Goal: Task Accomplishment & Management: Complete application form

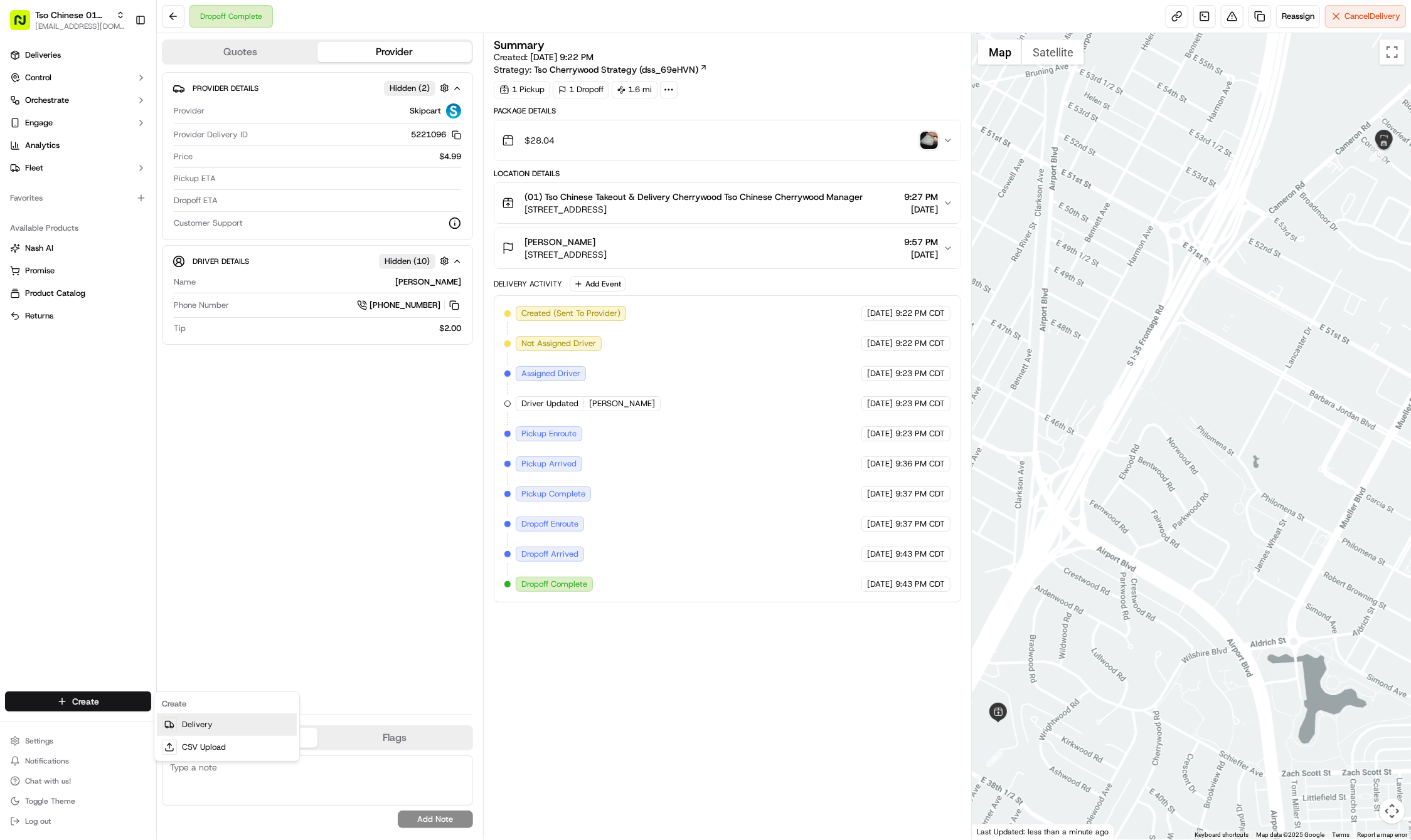
click at [185, 727] on link "Delivery" at bounding box center [226, 725] width 140 height 23
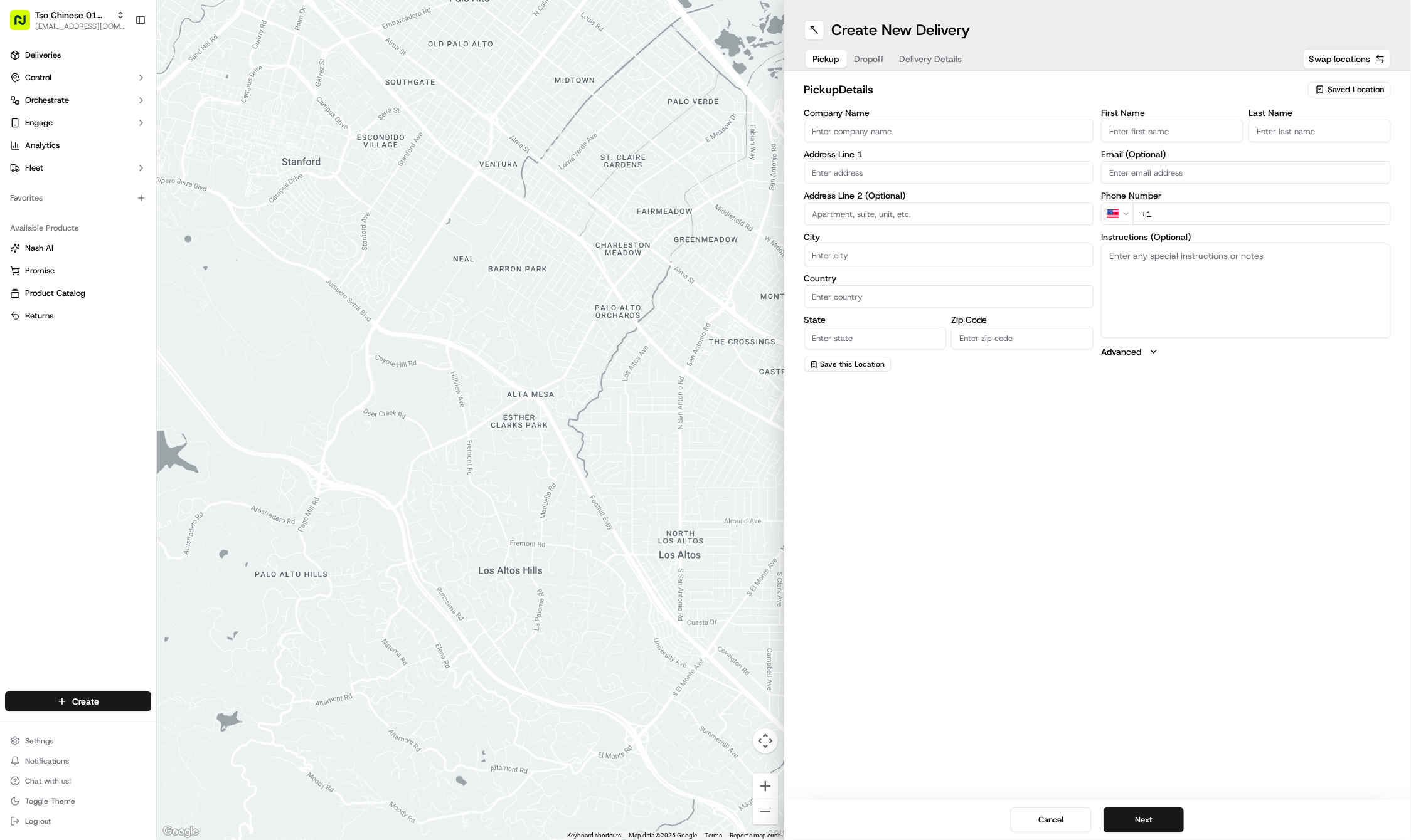
click at [1320, 95] on div "Saved Location" at bounding box center [1349, 89] width 83 height 15
click at [1306, 144] on span "(01) Tso Chinese Takeout & Delivery Cherrywood" at bounding box center [1327, 142] width 154 height 23
type input "(01) Tso Chinese Takeout & Delivery Cherrywood"
type input "Ste E-5"
type input "Austin"
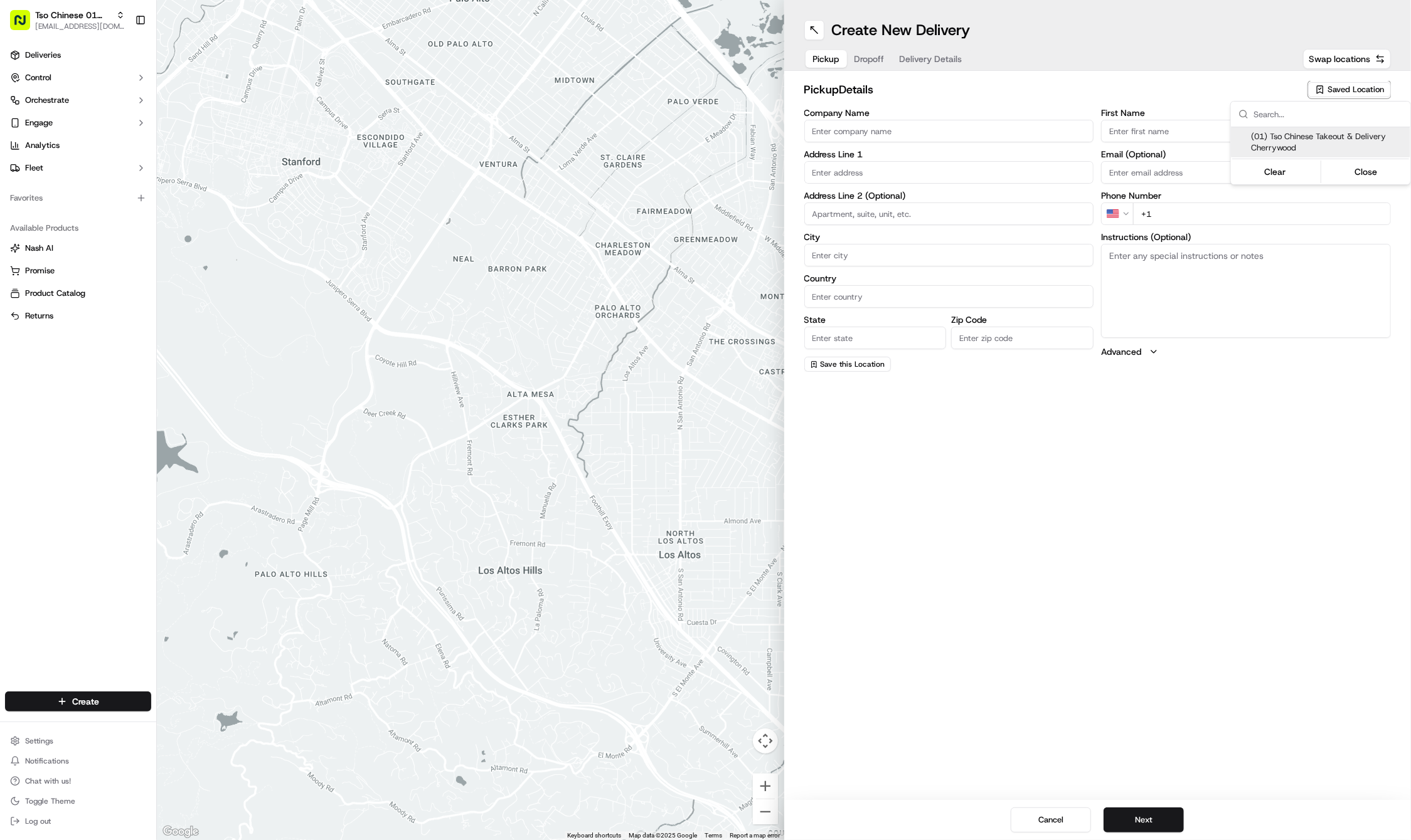
type input "US"
type input "[GEOGRAPHIC_DATA]"
type input "78722"
type input "Tso Chinese"
type input "Cherrywood Manager"
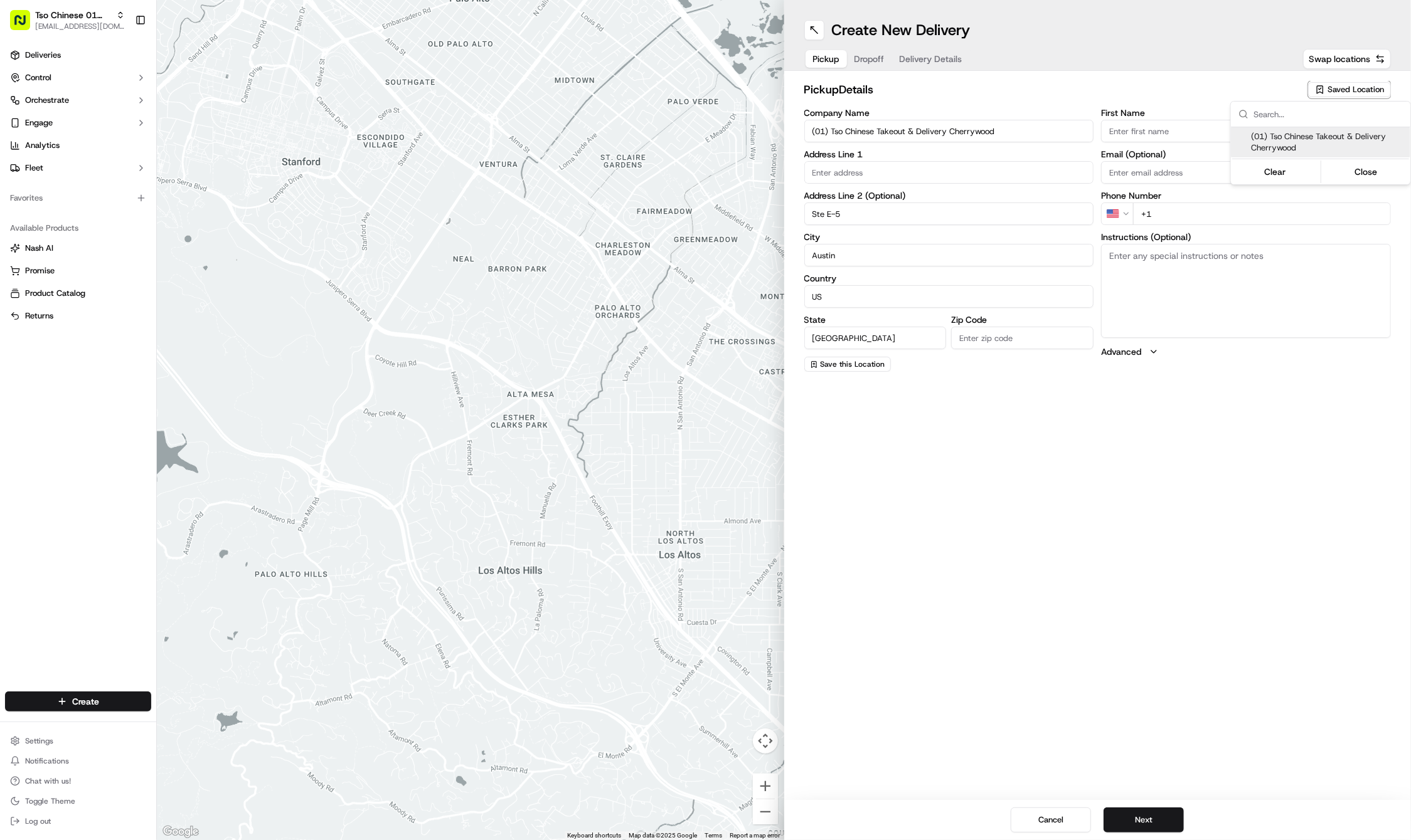
type input "[EMAIL_ADDRESS][DOMAIN_NAME]"
type input "[PHONE_NUMBER]"
type textarea "Submit a picture displaying address & food as Proof of Delivery. Envía una foto…"
type input "[STREET_ADDRESS]"
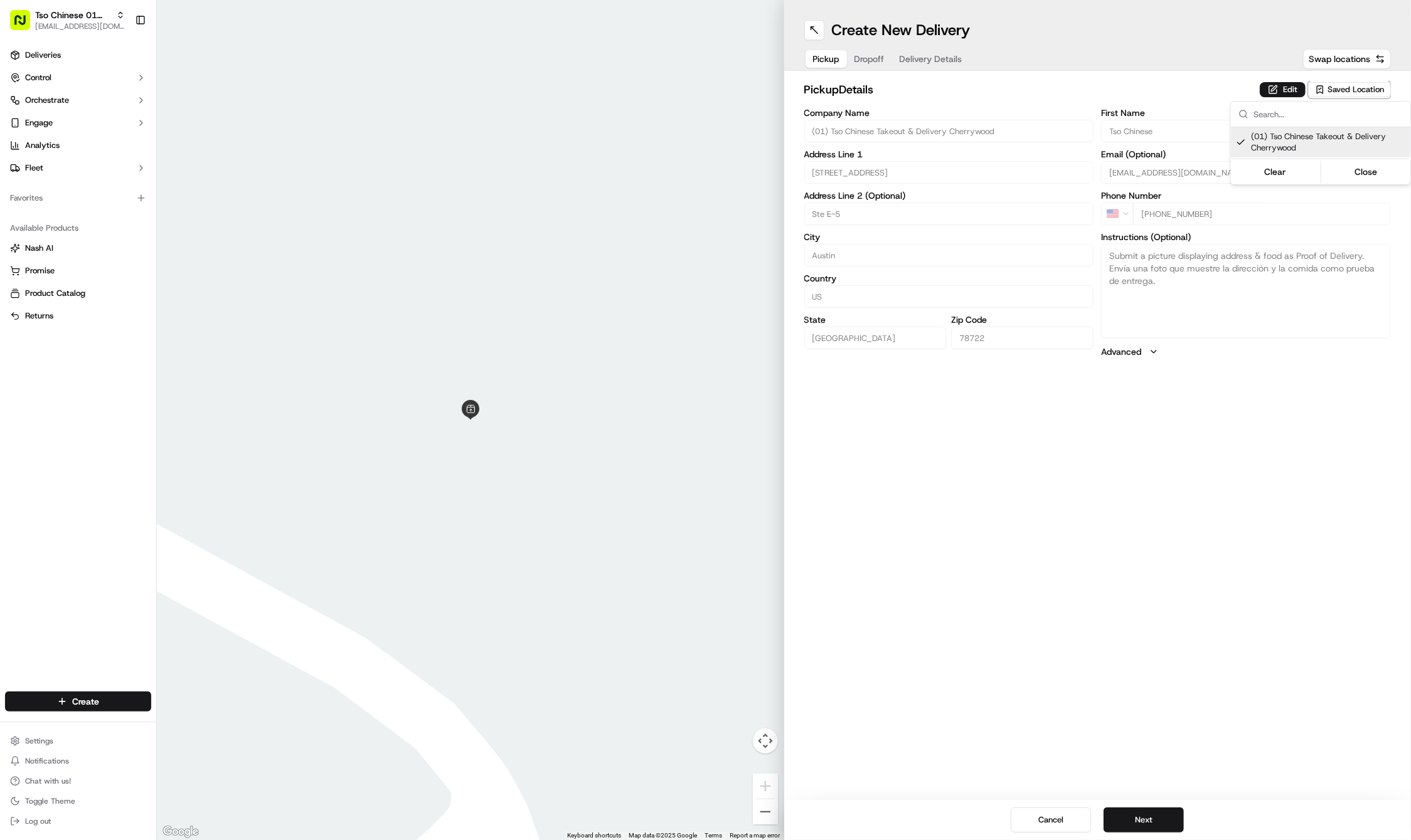
click at [1087, 617] on html "Tso Chinese 01 Cherrywood [EMAIL_ADDRESS][DOMAIN_NAME] Toggle Sidebar Deliverie…" at bounding box center [705, 420] width 1411 height 840
click at [1130, 821] on button "Next" at bounding box center [1143, 820] width 80 height 25
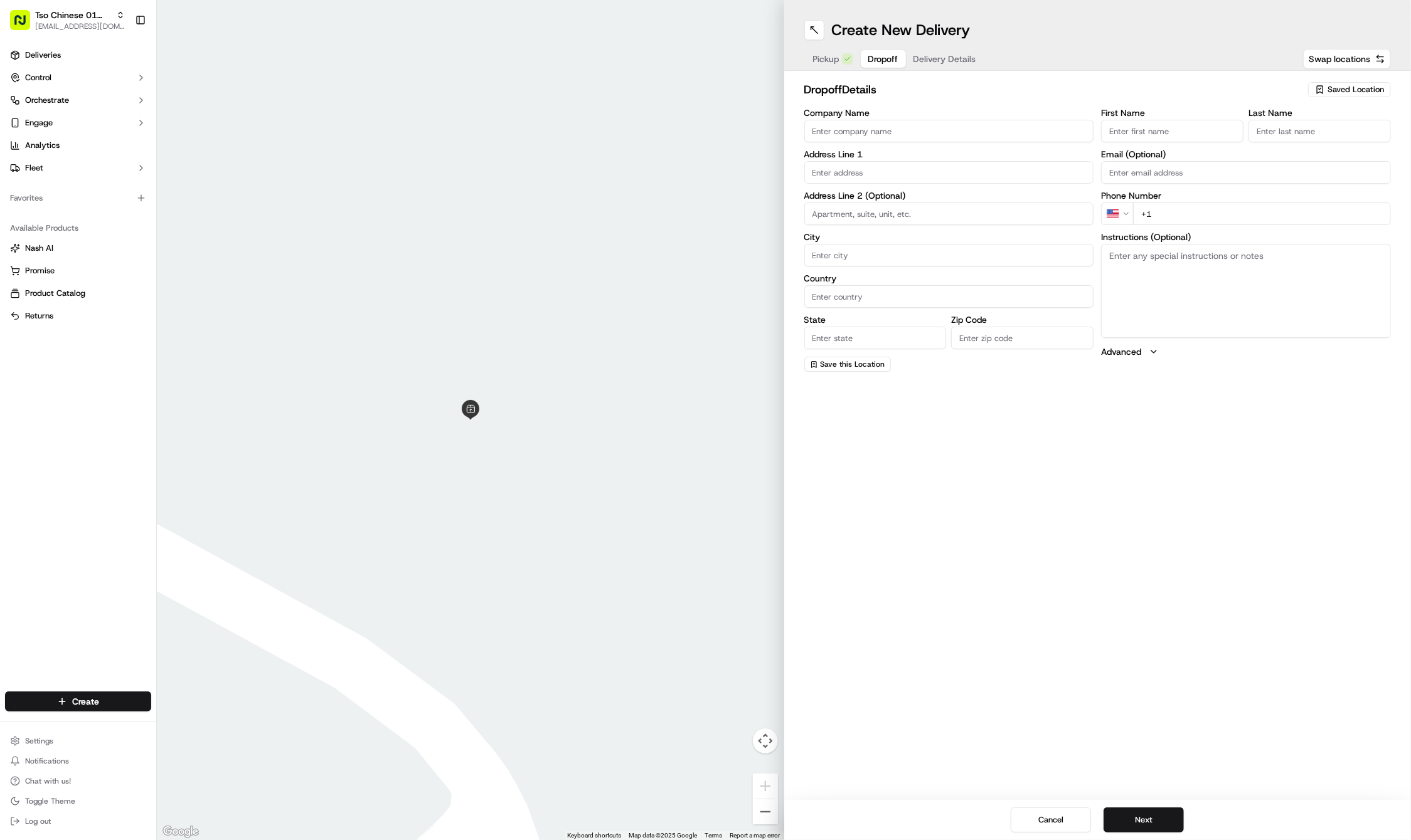
click at [1153, 141] on div "First Name Last Name Email (Optional) Phone Number US +1 Instructions (Optional…" at bounding box center [1245, 240] width 290 height 264
paste input "Tazz"
type input "Tazz"
paste input "[PERSON_NAME]"
type input "[PERSON_NAME]"
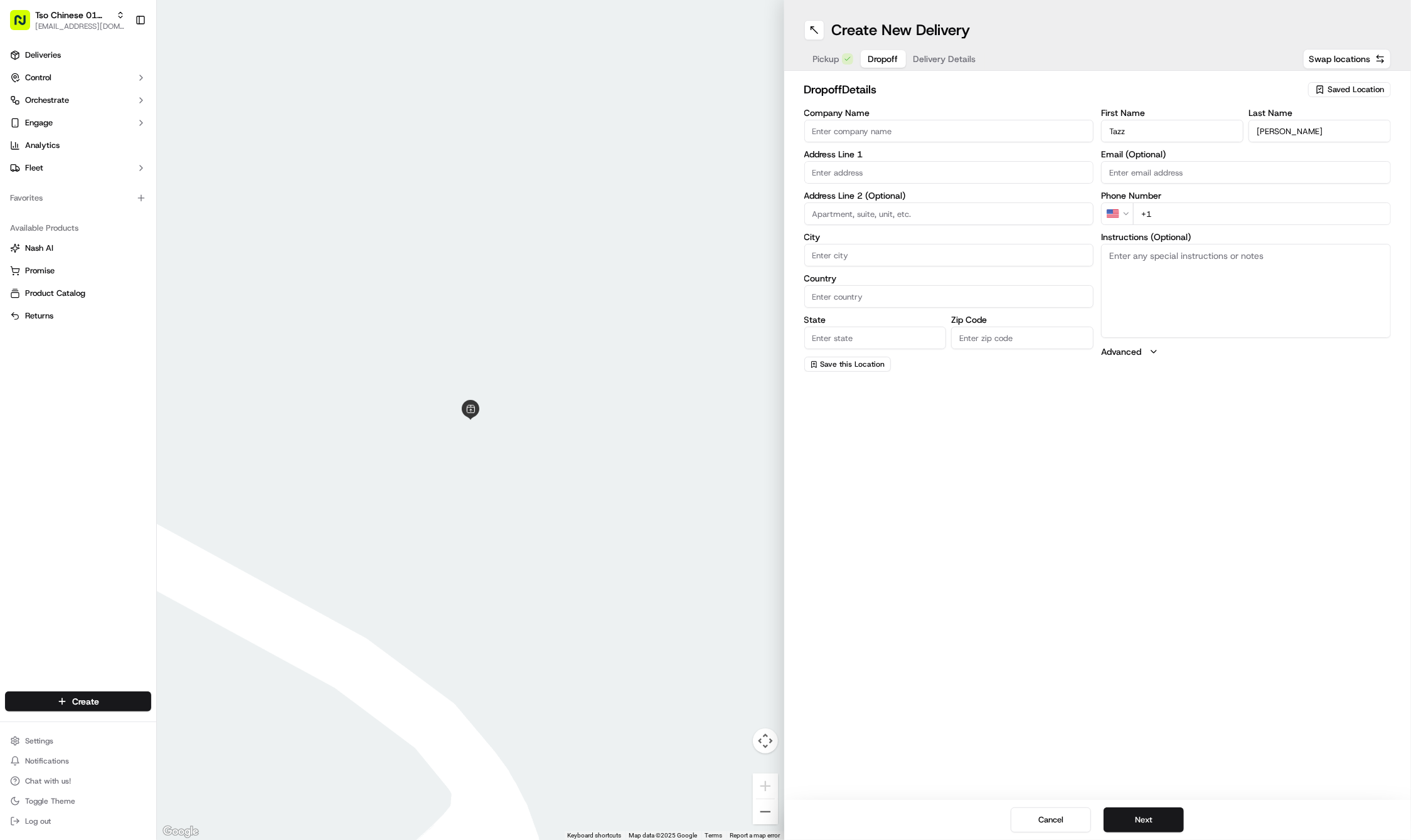
paste input "[PHONE_NUMBER]"
type input "[PHONE_NUMBER]"
click at [929, 158] on div "Address Line 1" at bounding box center [949, 167] width 290 height 34
paste input "[STREET_ADDRESS]"
click at [907, 198] on div "[STREET_ADDRESS]" at bounding box center [948, 198] width 284 height 19
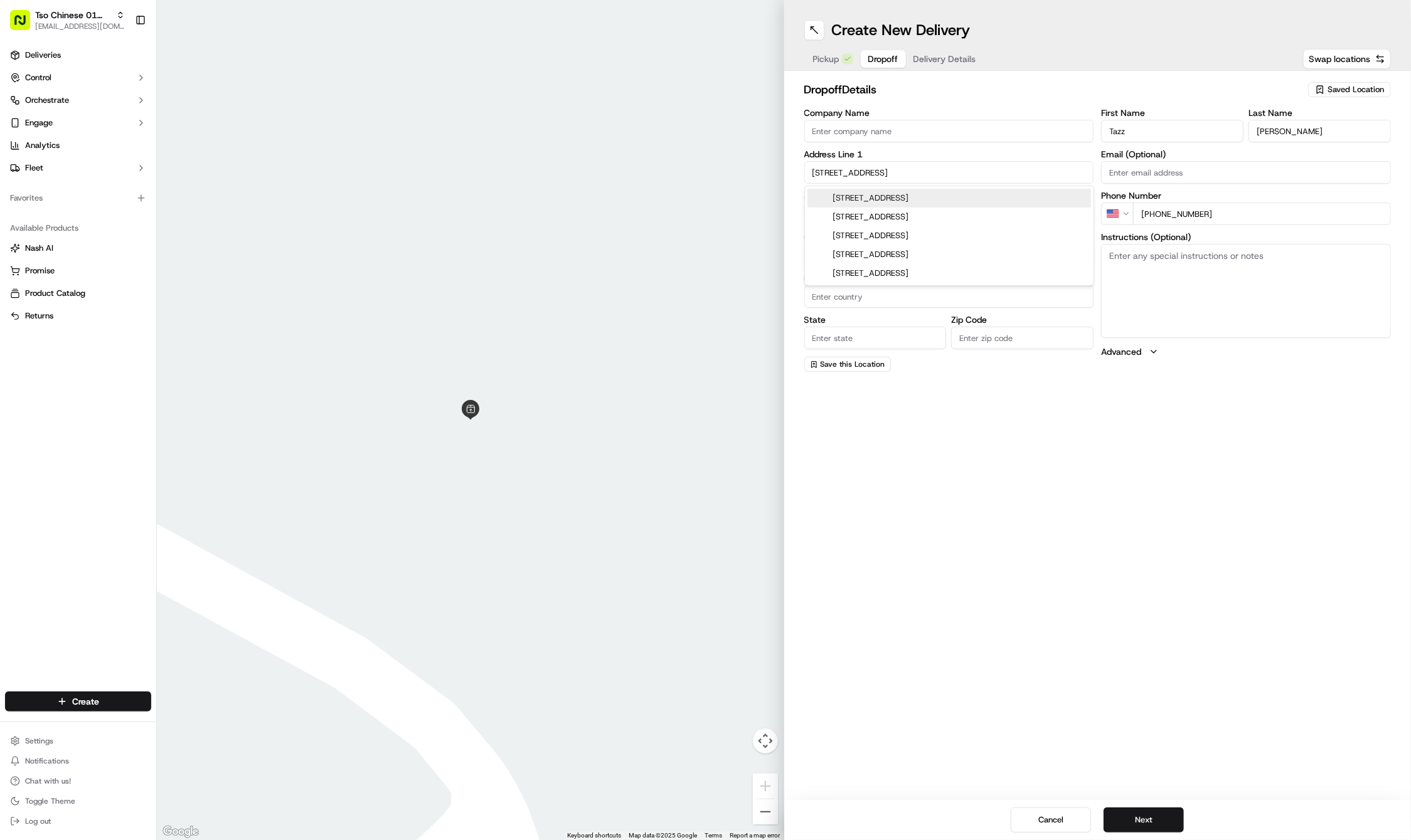
type input "[STREET_ADDRESS]"
type input "Austin"
type input "[GEOGRAPHIC_DATA]"
type input "78723"
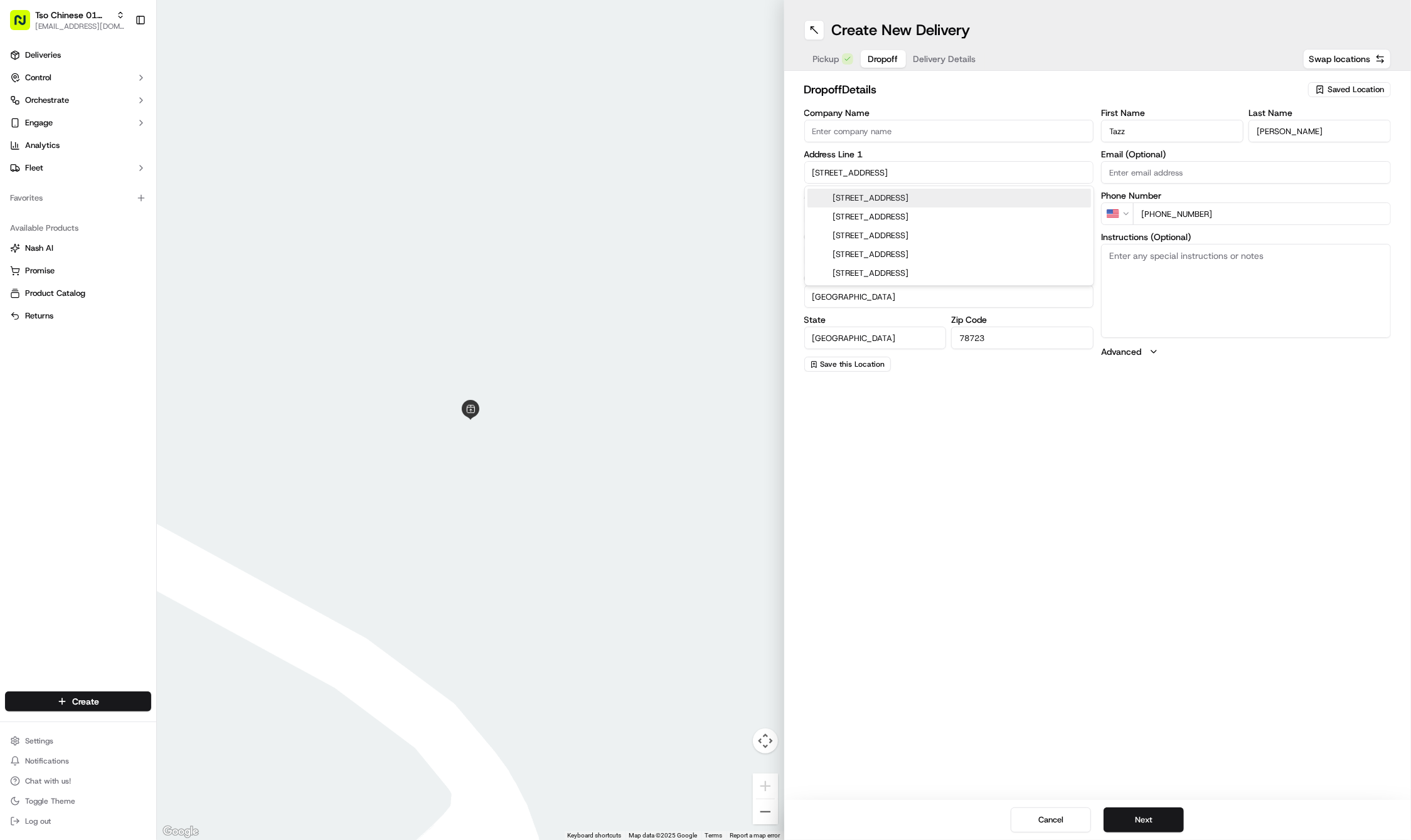
type input "[STREET_ADDRESS]"
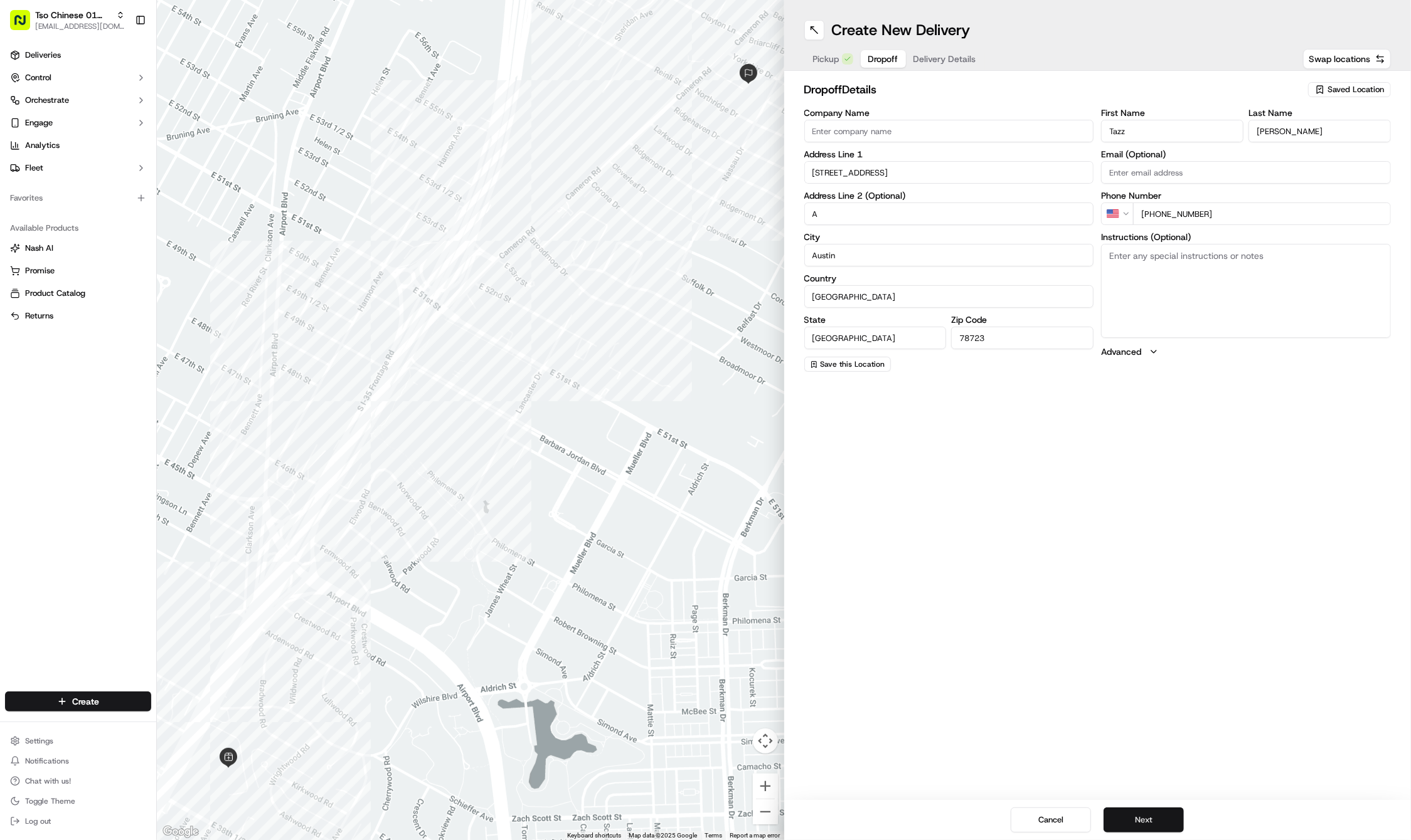
type input "A"
click at [1149, 808] on button "Next" at bounding box center [1143, 820] width 80 height 25
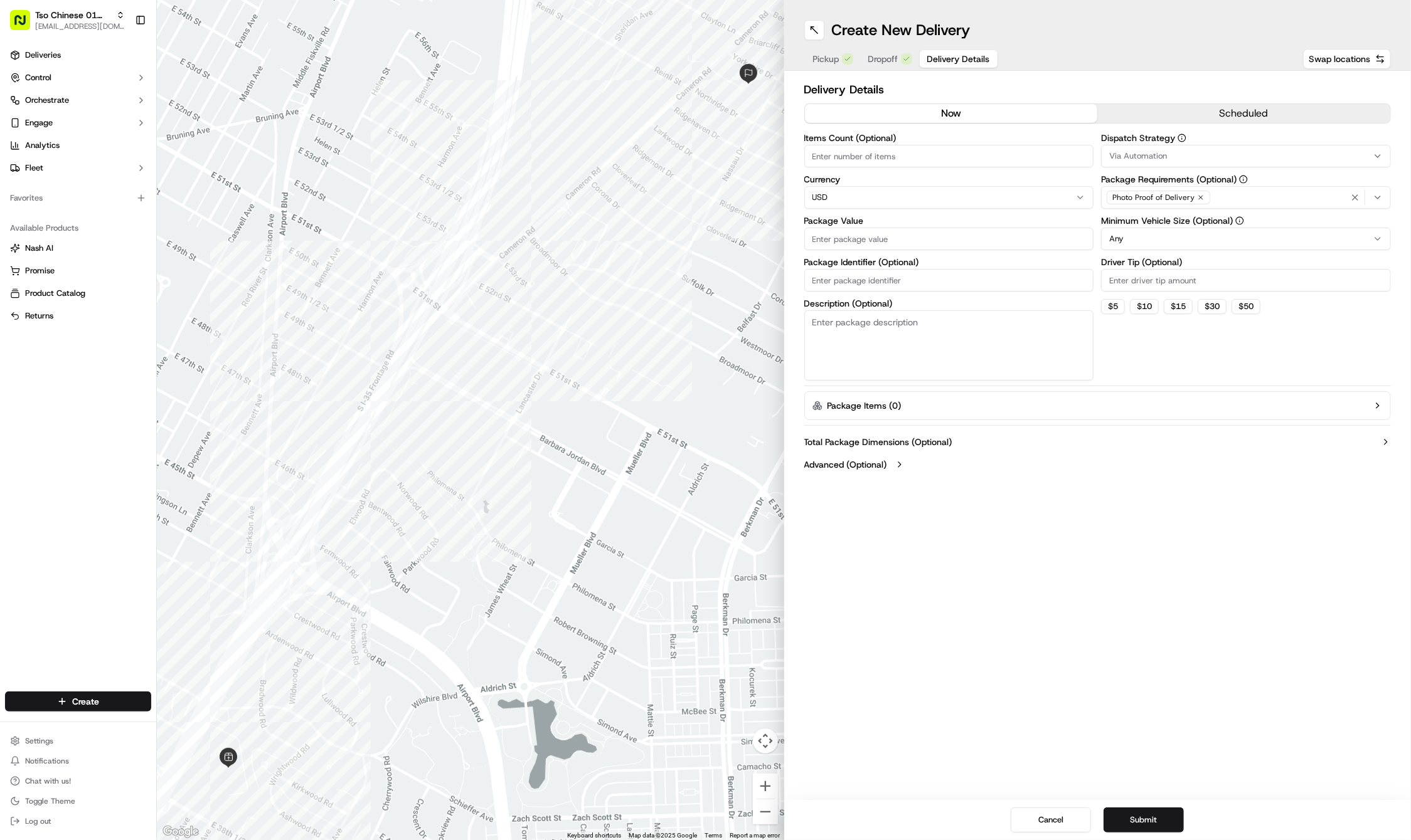
click at [907, 264] on label "Package Identifier (Optional)" at bounding box center [949, 262] width 290 height 9
click at [907, 269] on input "Package Identifier (Optional)" at bounding box center [949, 280] width 290 height 23
click at [901, 277] on input "Package Identifier (Optional)" at bounding box center [949, 280] width 290 height 23
paste input "#5XWXNK6"
type input "#5XWXNK6"
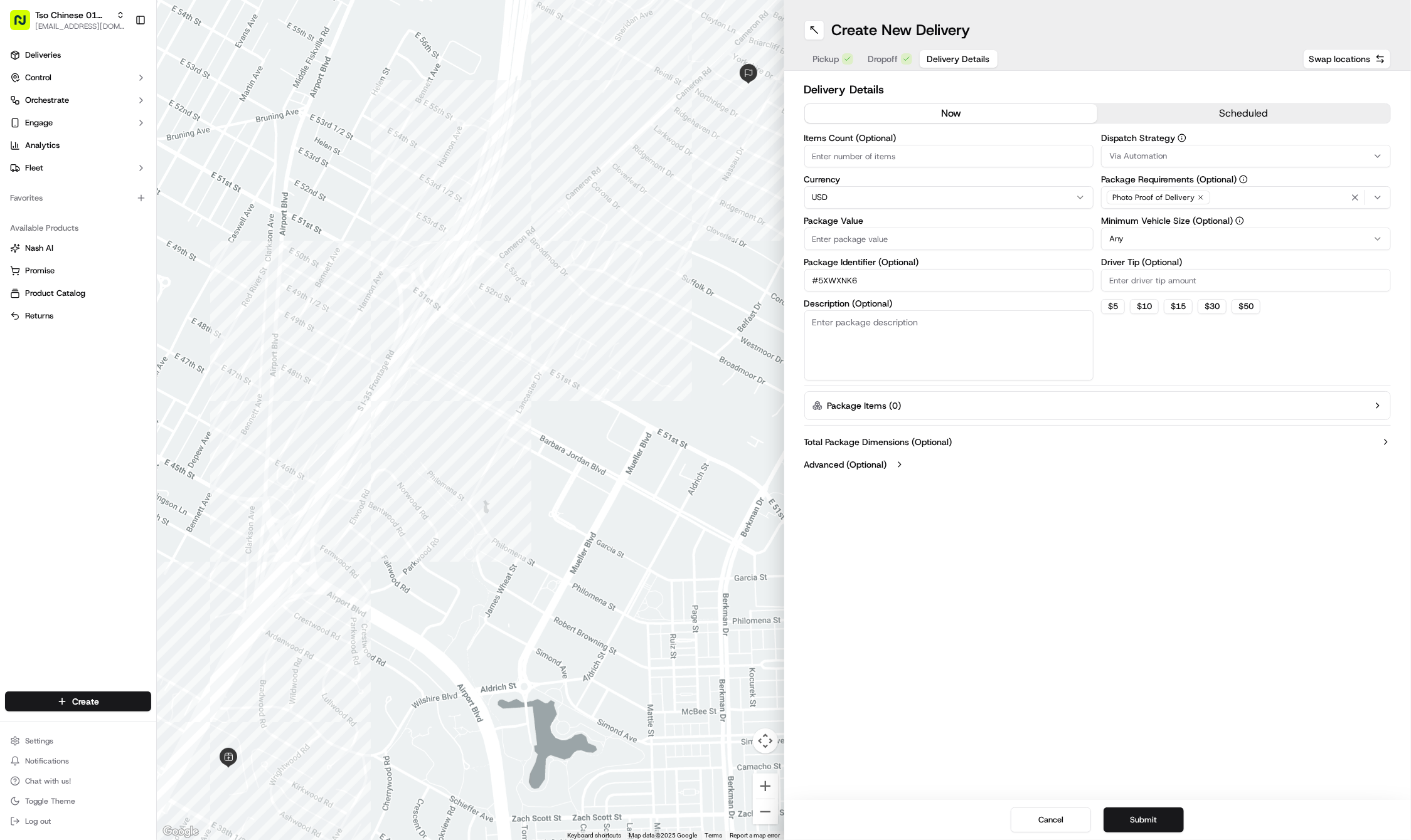
click at [897, 247] on input "Package Value" at bounding box center [949, 239] width 290 height 23
type input "48.55"
click at [1119, 286] on input "Driver Tip (Optional)" at bounding box center [1245, 280] width 290 height 23
type input "2"
click at [1167, 161] on button "Via Automation" at bounding box center [1245, 156] width 290 height 23
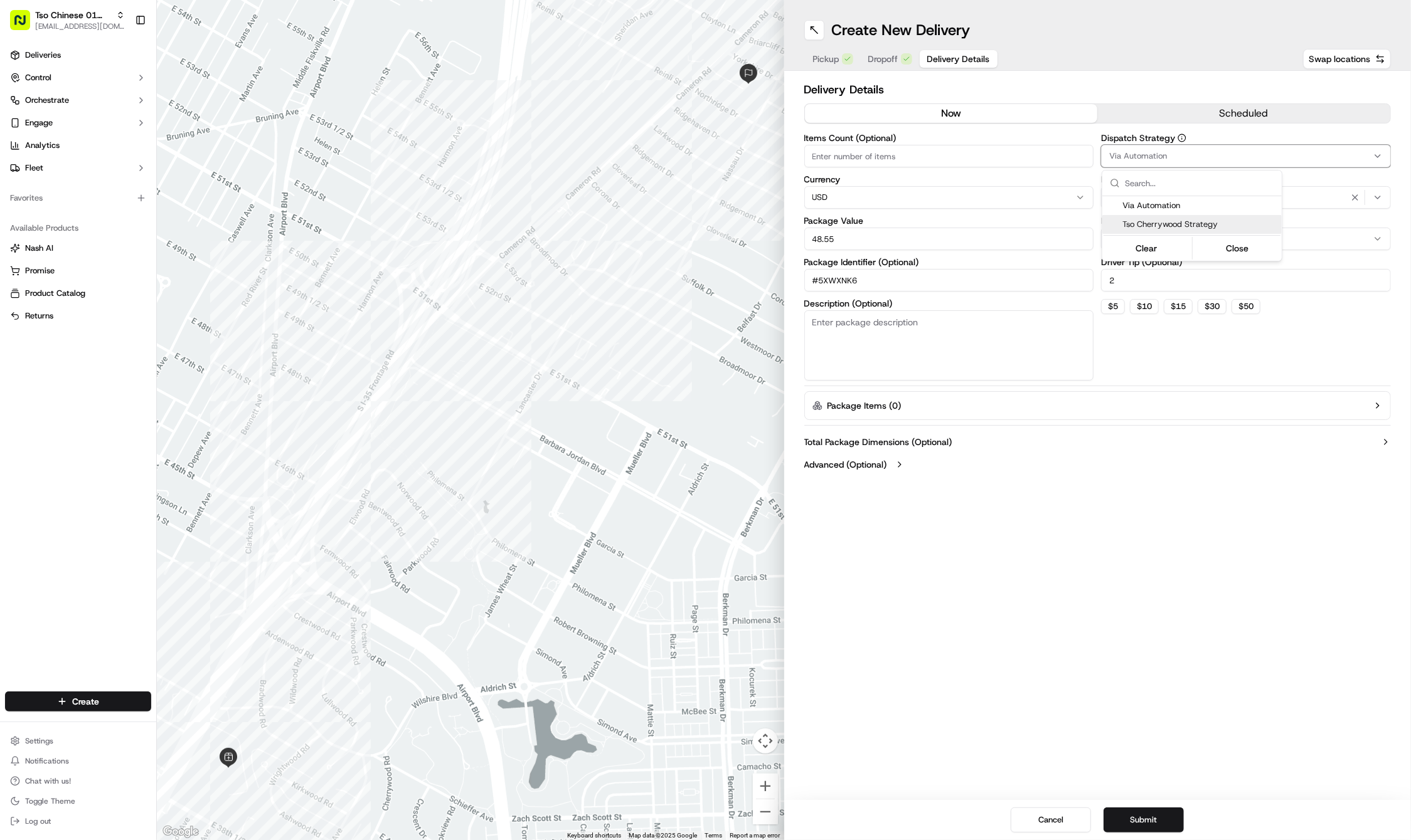
click at [1162, 224] on span "Tso Cherrywood Strategy" at bounding box center [1198, 224] width 154 height 12
click at [1352, 199] on icon "button" at bounding box center [1354, 197] width 10 height 10
click at [1352, 199] on div "Photo Proof of Delivery" at bounding box center [1245, 197] width 284 height 19
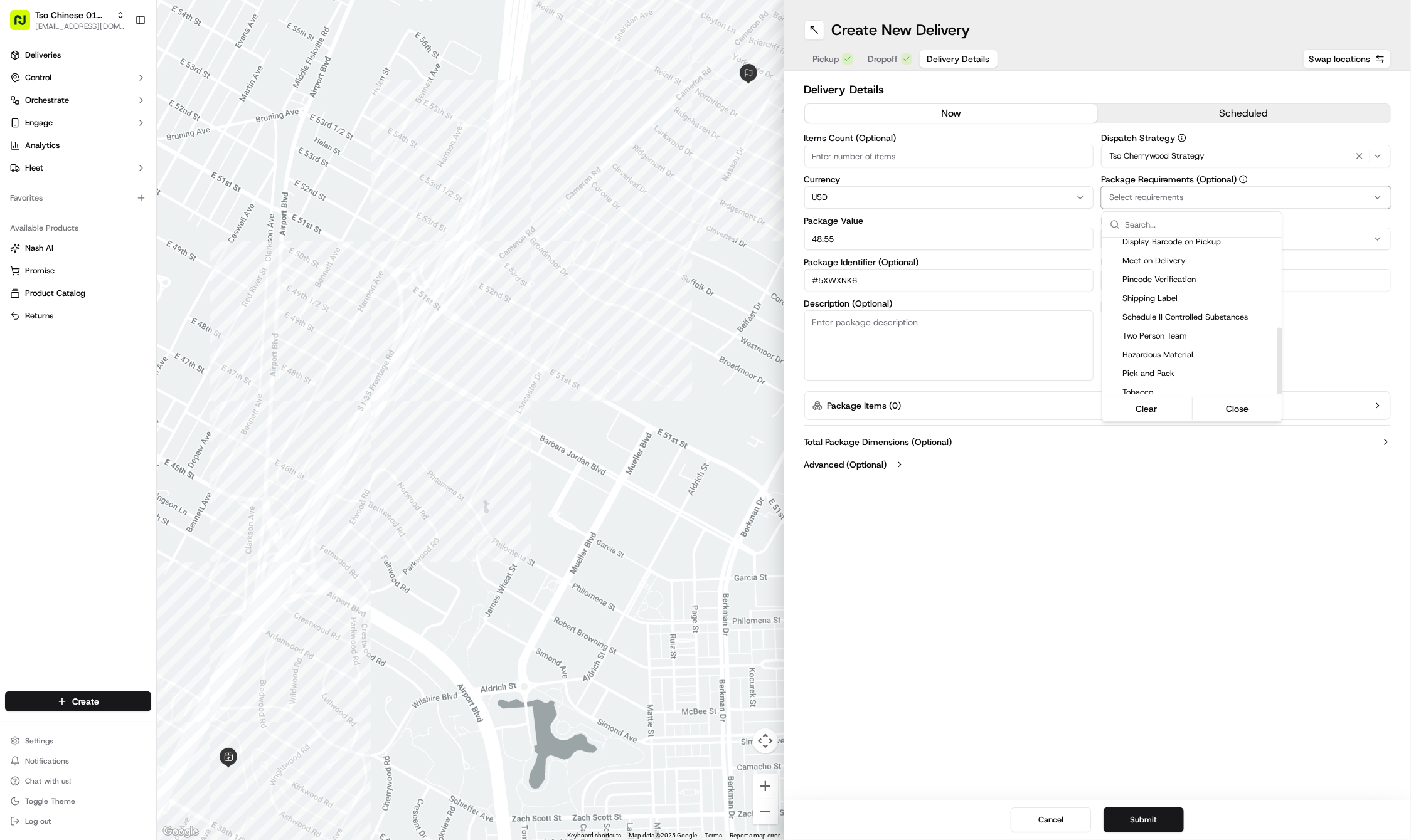
scroll to position [211, 0]
click at [1149, 264] on div "Meet on Delivery" at bounding box center [1191, 262] width 179 height 19
click at [1130, 440] on html "Tso Chinese 01 Cherrywood [EMAIL_ADDRESS][DOMAIN_NAME] Toggle Sidebar Deliverie…" at bounding box center [705, 420] width 1411 height 840
click at [1140, 816] on button "Submit" at bounding box center [1143, 820] width 80 height 25
